Goal: Find specific page/section: Find specific page/section

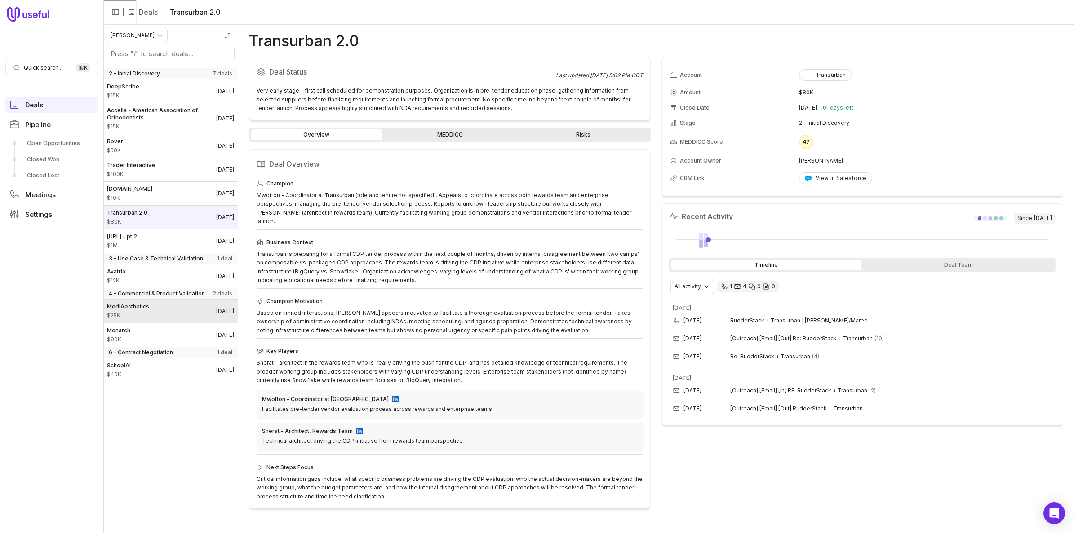
click at [167, 315] on link "MediAesthetics $25K [DATE]" at bounding box center [170, 311] width 134 height 23
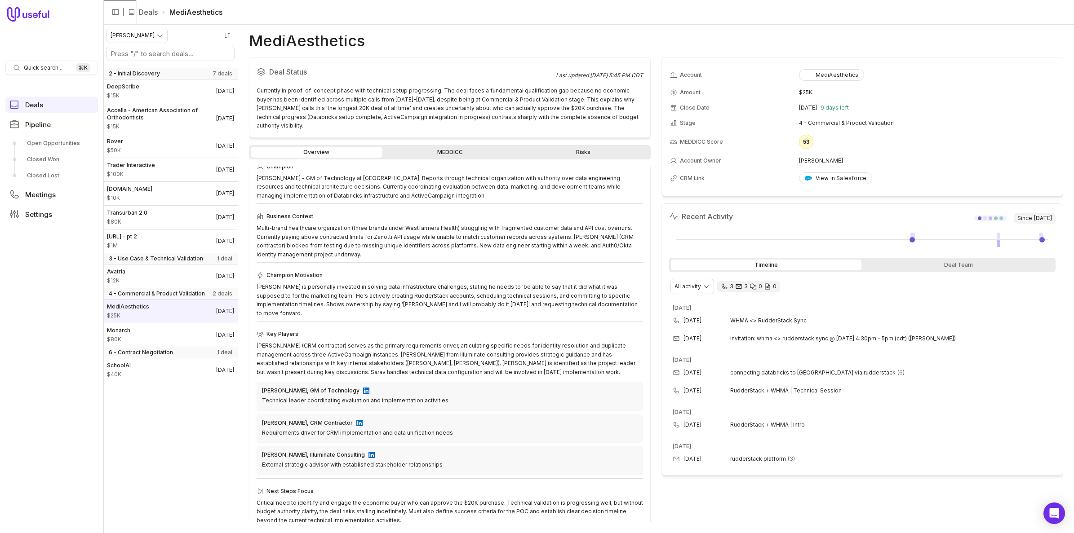
scroll to position [36, 0]
click at [419, 145] on div "Overview MEDDICC Risks" at bounding box center [450, 152] width 402 height 14
click at [483, 151] on link "MEDDICC" at bounding box center [450, 152] width 132 height 11
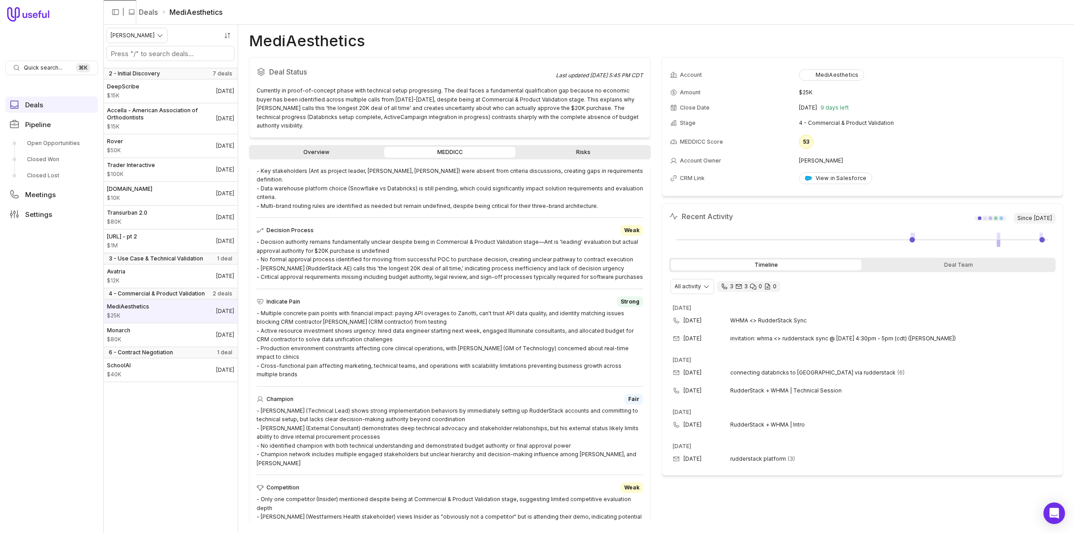
scroll to position [279, 0]
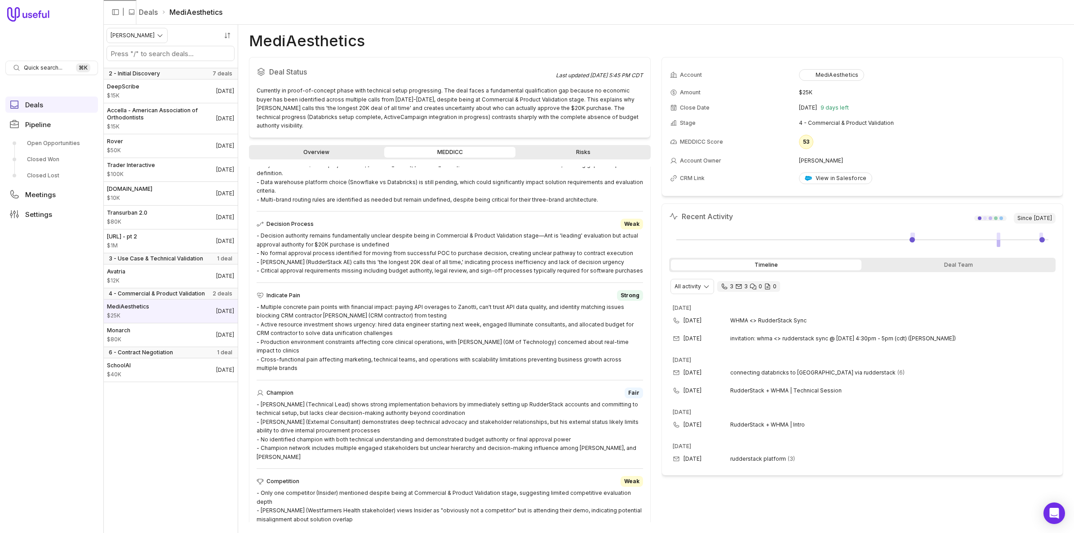
click at [335, 152] on link "Overview" at bounding box center [317, 152] width 132 height 11
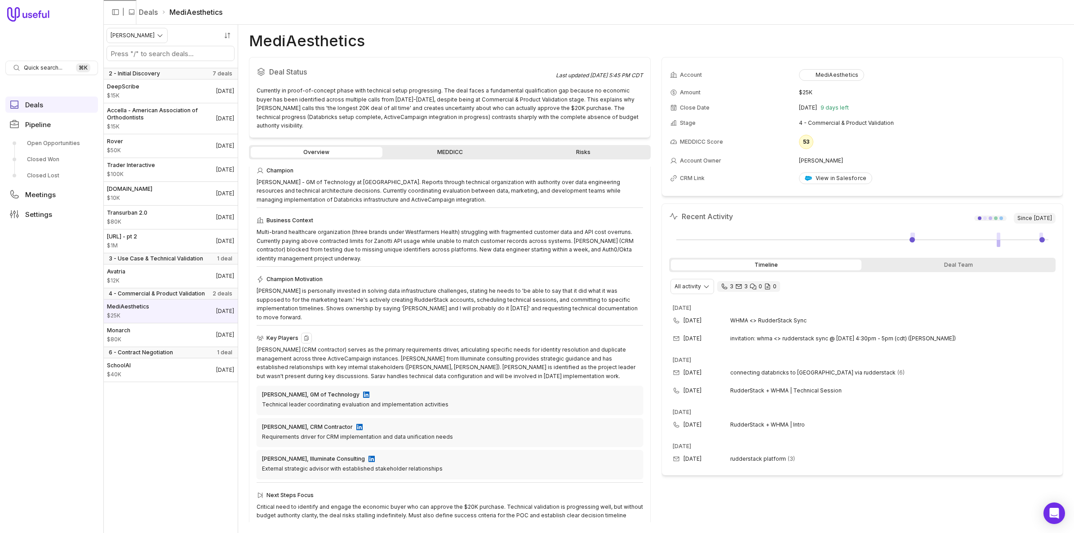
scroll to position [36, 0]
